Goal: Information Seeking & Learning: Learn about a topic

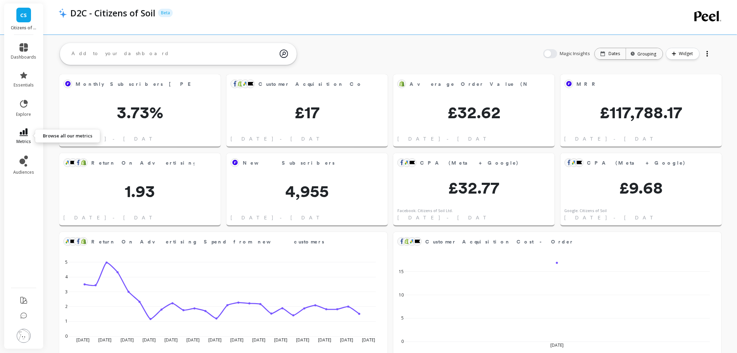
click at [28, 139] on span "metrics" at bounding box center [23, 142] width 15 height 6
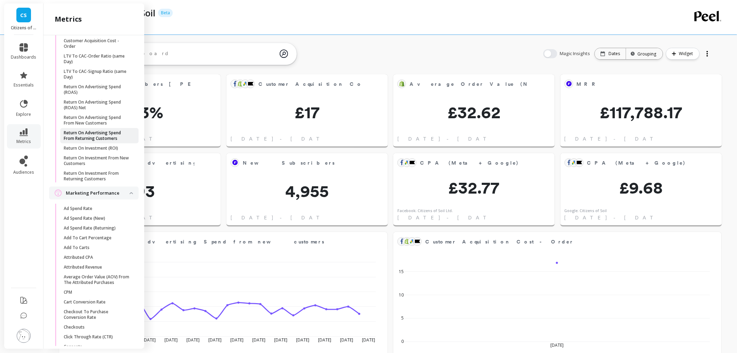
scroll to position [697, 0]
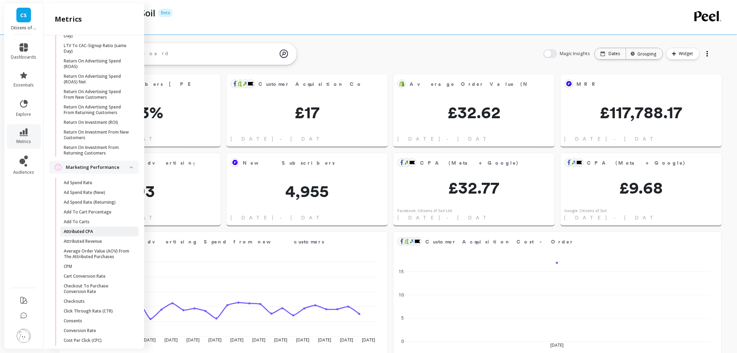
click at [89, 234] on p "Attributed CPA" at bounding box center [78, 231] width 29 height 6
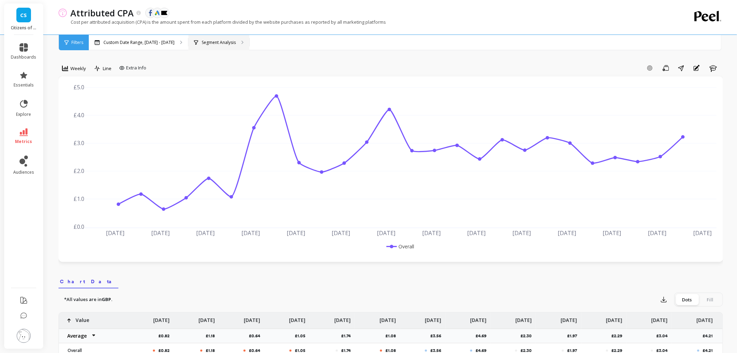
click at [235, 49] on div "Segment Analysis" at bounding box center [218, 42] width 61 height 15
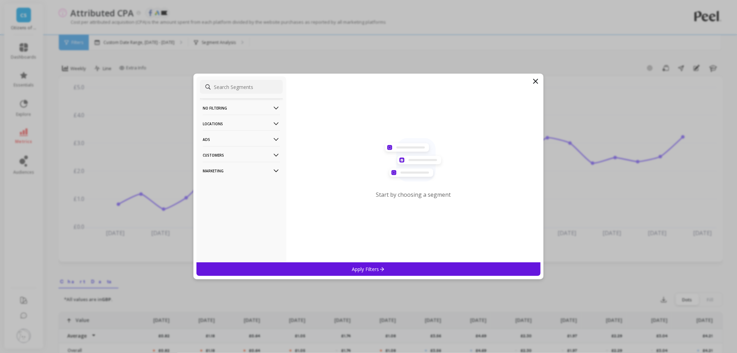
click at [233, 169] on p "Marketing" at bounding box center [241, 171] width 77 height 18
click at [229, 197] on div "Source" at bounding box center [241, 196] width 83 height 11
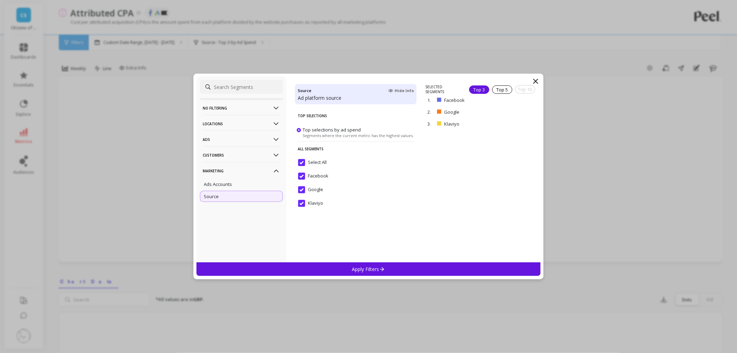
click at [303, 159] on input "Select All" at bounding box center [312, 162] width 29 height 7
click at [303, 187] on input "Google" at bounding box center [310, 189] width 25 height 7
click at [335, 264] on div "Apply Filters" at bounding box center [368, 269] width 344 height 14
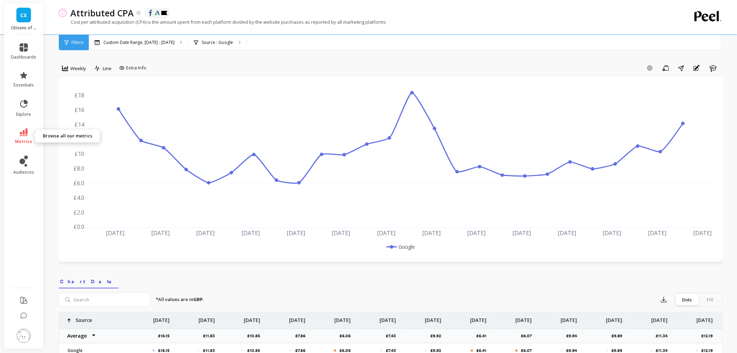
click at [22, 139] on span "metrics" at bounding box center [23, 142] width 17 height 6
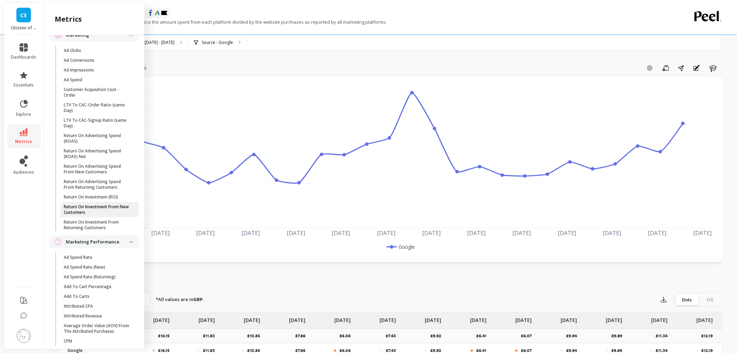
scroll to position [619, 0]
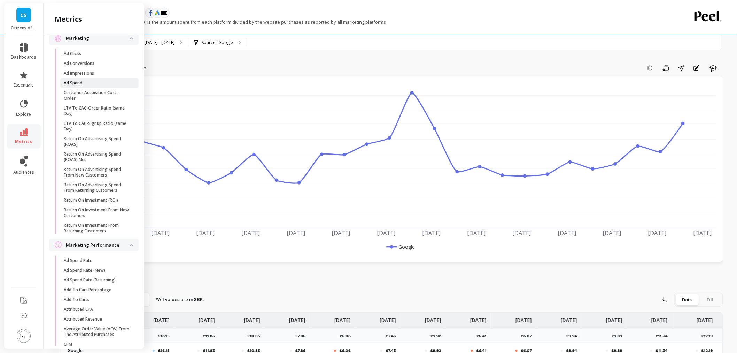
click at [109, 86] on span "Ad Spend" at bounding box center [97, 83] width 67 height 6
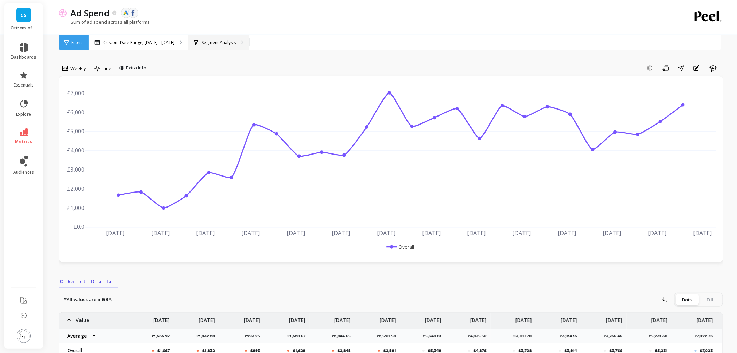
click at [208, 45] on div "Segment Analysis" at bounding box center [218, 42] width 61 height 15
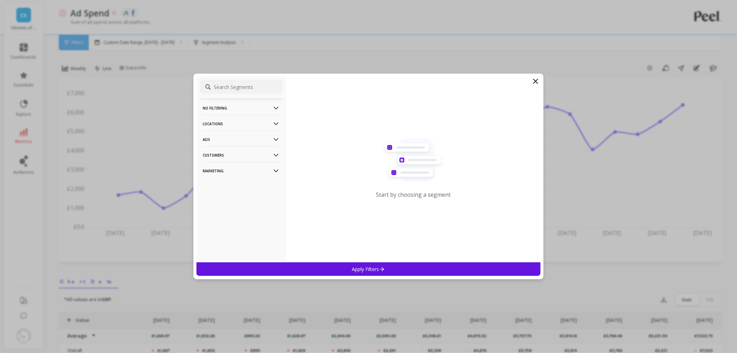
click at [253, 171] on p "Marketing" at bounding box center [241, 171] width 77 height 18
click at [243, 196] on div "Source" at bounding box center [241, 196] width 83 height 11
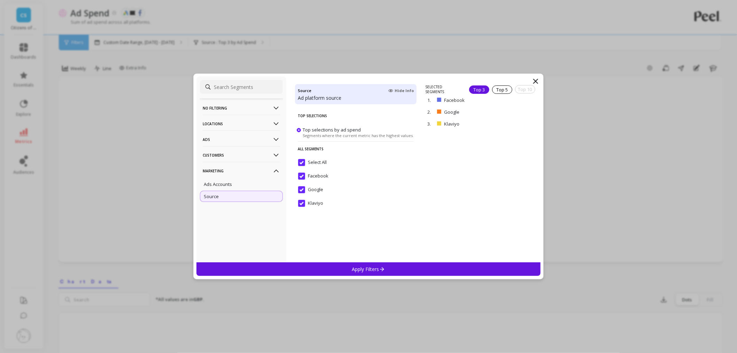
click at [300, 157] on div "Select All" at bounding box center [356, 166] width 122 height 21
click at [303, 192] on input "Google" at bounding box center [310, 189] width 25 height 7
click at [335, 263] on div "Apply Filters" at bounding box center [368, 269] width 344 height 14
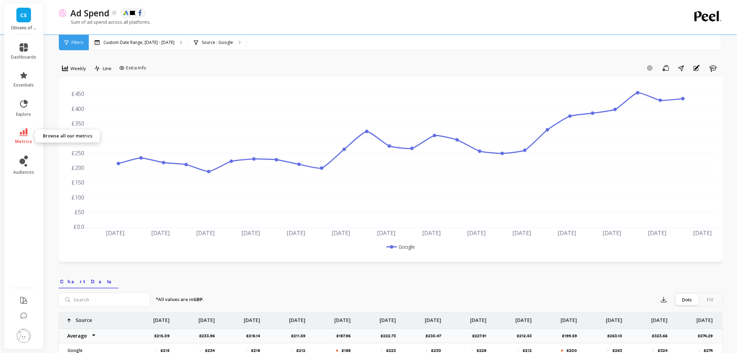
click at [24, 143] on span "metrics" at bounding box center [23, 142] width 17 height 6
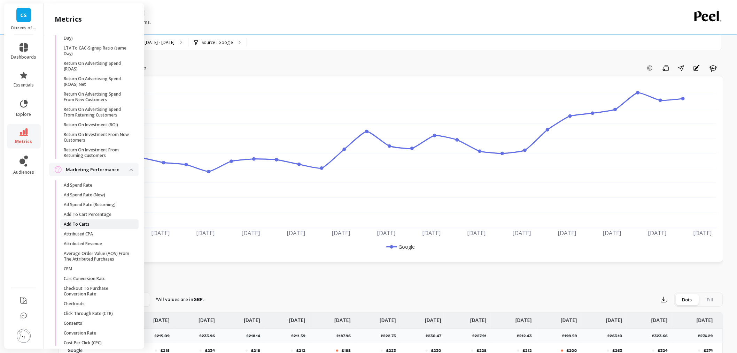
scroll to position [697, 0]
click at [114, 234] on span "Attributed CPA" at bounding box center [97, 231] width 67 height 6
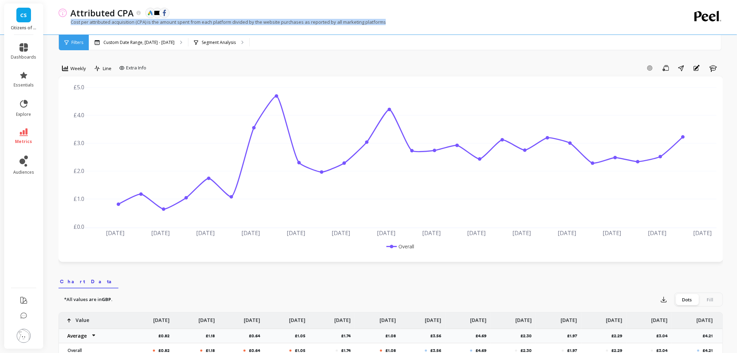
drag, startPoint x: 64, startPoint y: 23, endPoint x: 404, endPoint y: 29, distance: 340.0
click at [404, 29] on div "Cost per attributed acquisition (CPA) is the amount spent from each platform di…" at bounding box center [362, 25] width 607 height 13
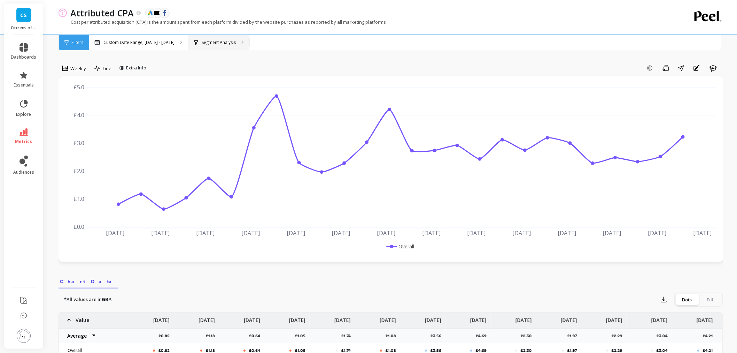
click at [228, 48] on div "Segment Analysis" at bounding box center [218, 42] width 61 height 15
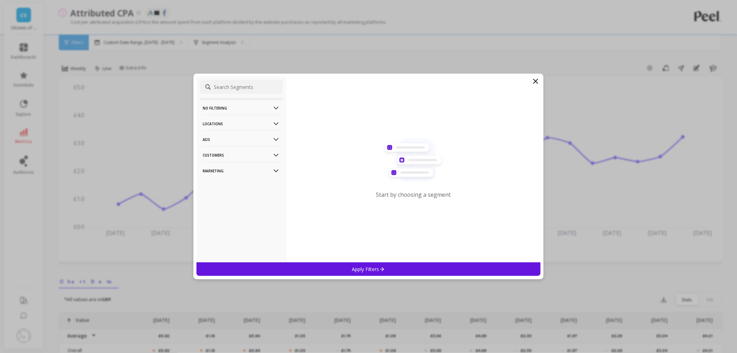
click at [255, 175] on p "Marketing" at bounding box center [241, 171] width 77 height 18
click at [246, 153] on p "Customers" at bounding box center [241, 155] width 77 height 18
click at [237, 185] on div "Ads Accounts" at bounding box center [241, 183] width 83 height 11
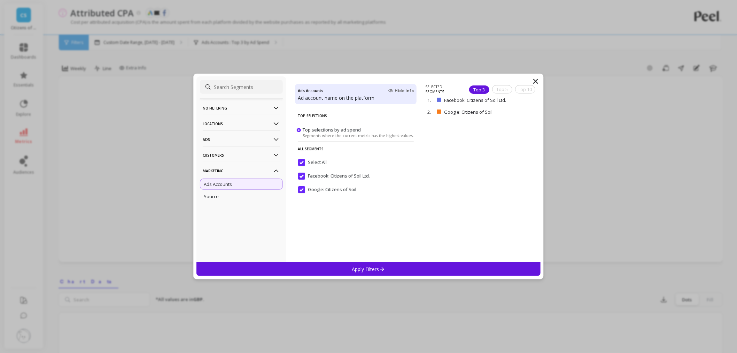
click at [302, 166] on span "Select All" at bounding box center [312, 166] width 29 height 15
click at [302, 192] on input "Google: Citizens of Soil" at bounding box center [327, 189] width 58 height 7
click at [347, 266] on div "Apply Filters" at bounding box center [368, 269] width 344 height 14
